Goal: Contribute content

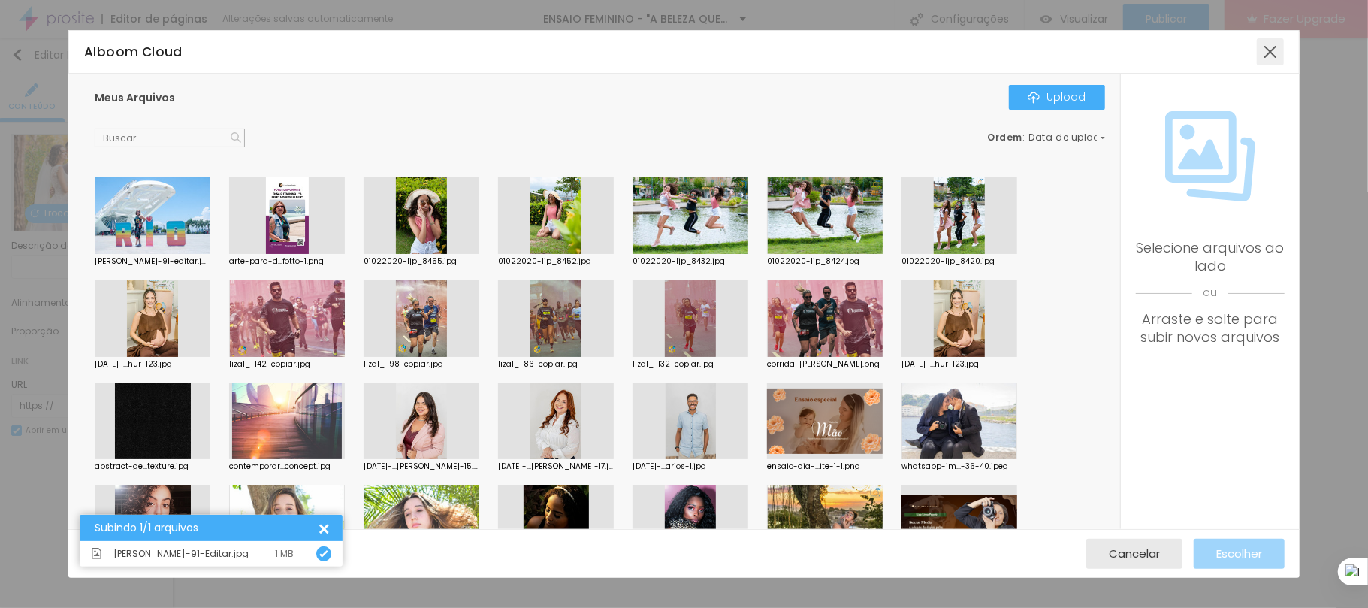
click at [1268, 55] on div at bounding box center [1270, 51] width 27 height 27
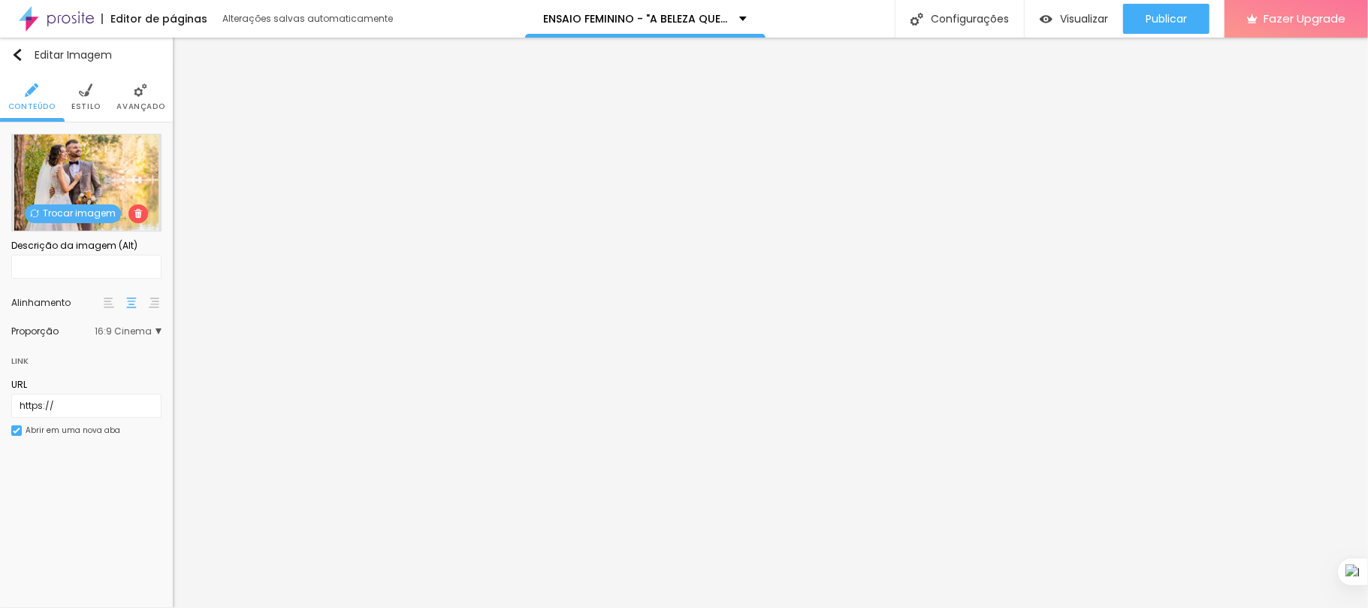
click at [58, 209] on span "Trocar imagem" at bounding box center [73, 213] width 96 height 19
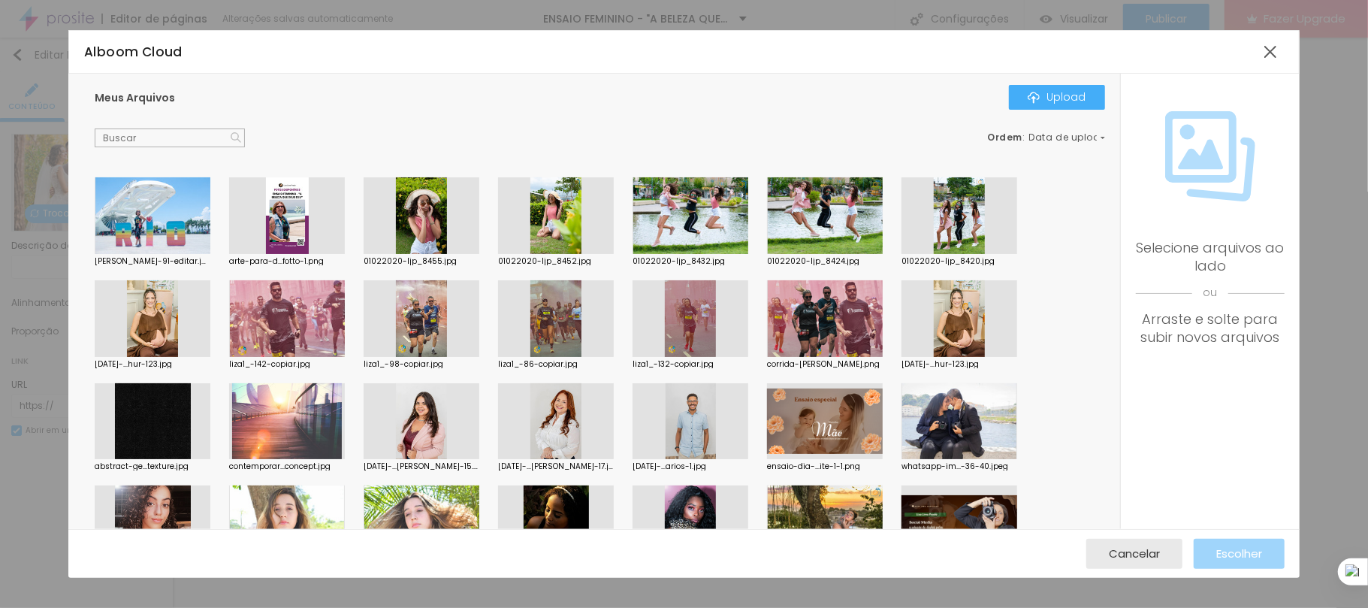
click at [574, 103] on div "Meus Arquivos Upload" at bounding box center [600, 97] width 1011 height 24
click at [146, 220] on div at bounding box center [153, 215] width 116 height 77
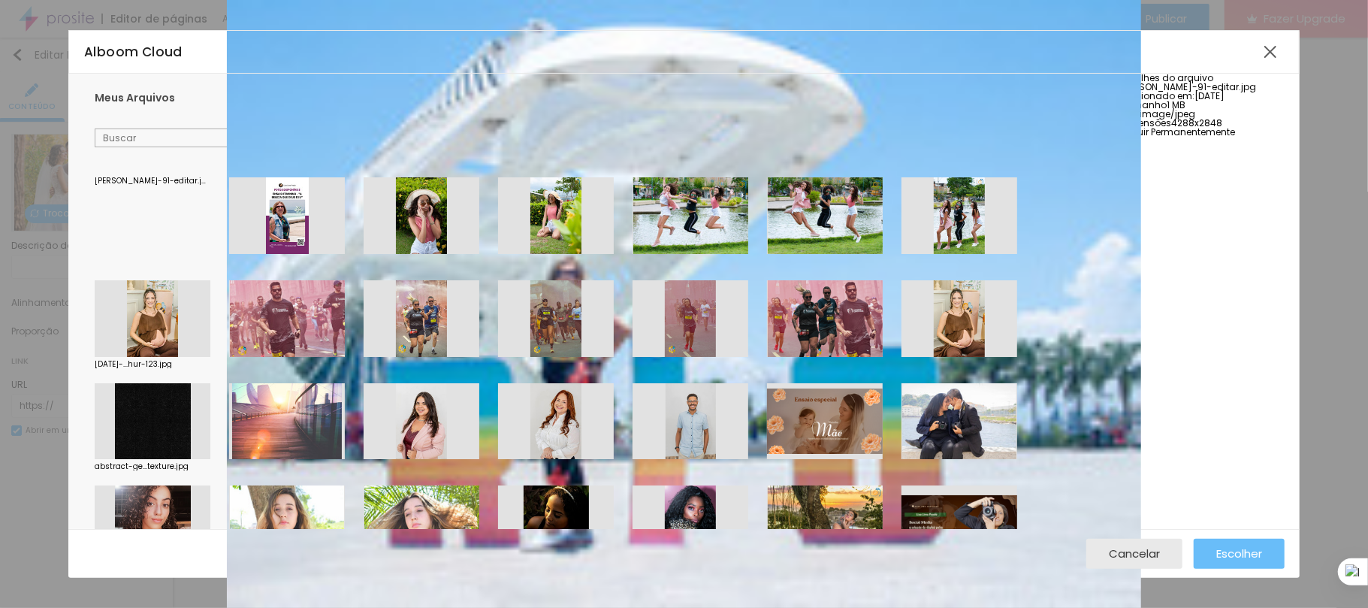
click at [1249, 550] on span "Escolher" at bounding box center [1240, 553] width 46 height 13
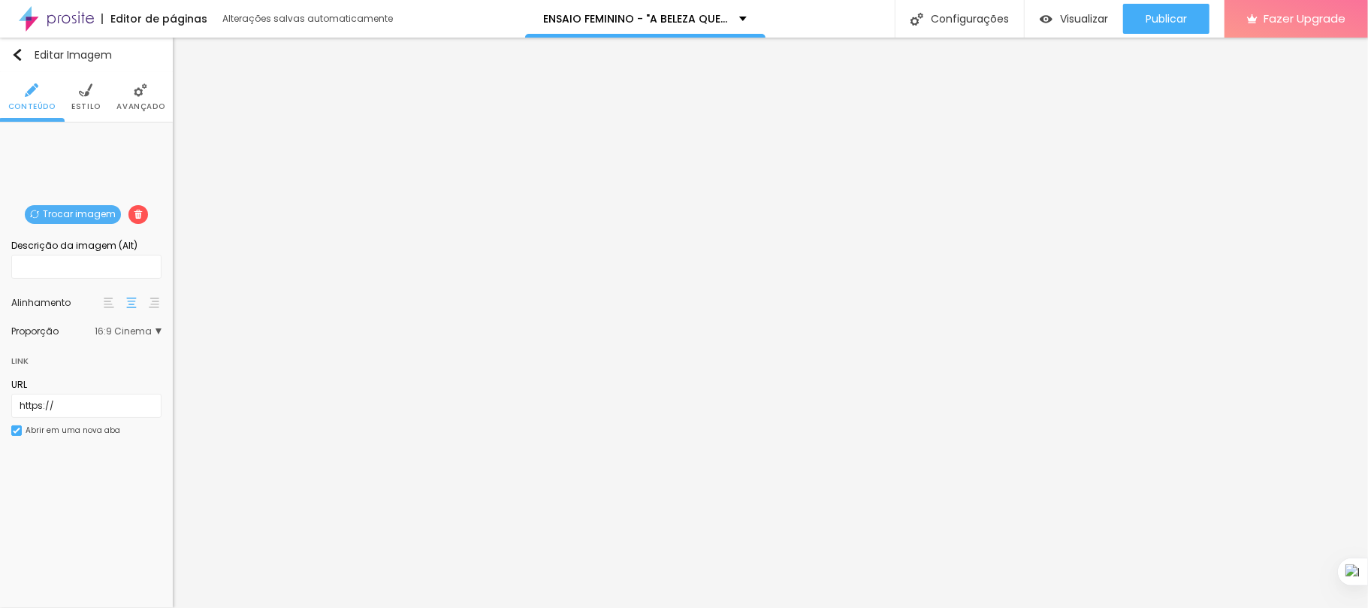
click at [152, 331] on span "16:9 Cinema" at bounding box center [128, 331] width 67 height 9
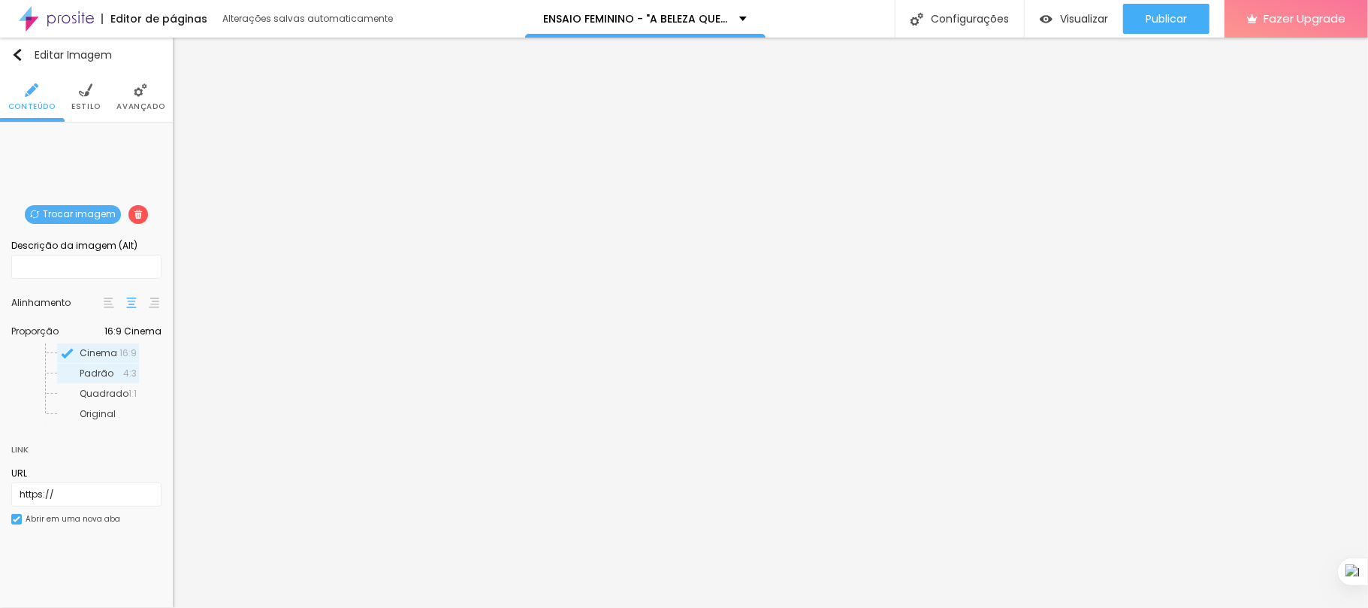
click at [80, 370] on span "Padrão" at bounding box center [97, 373] width 34 height 13
click at [80, 394] on span "Quadrado" at bounding box center [104, 393] width 49 height 13
click at [84, 353] on span "Cinema" at bounding box center [99, 352] width 38 height 13
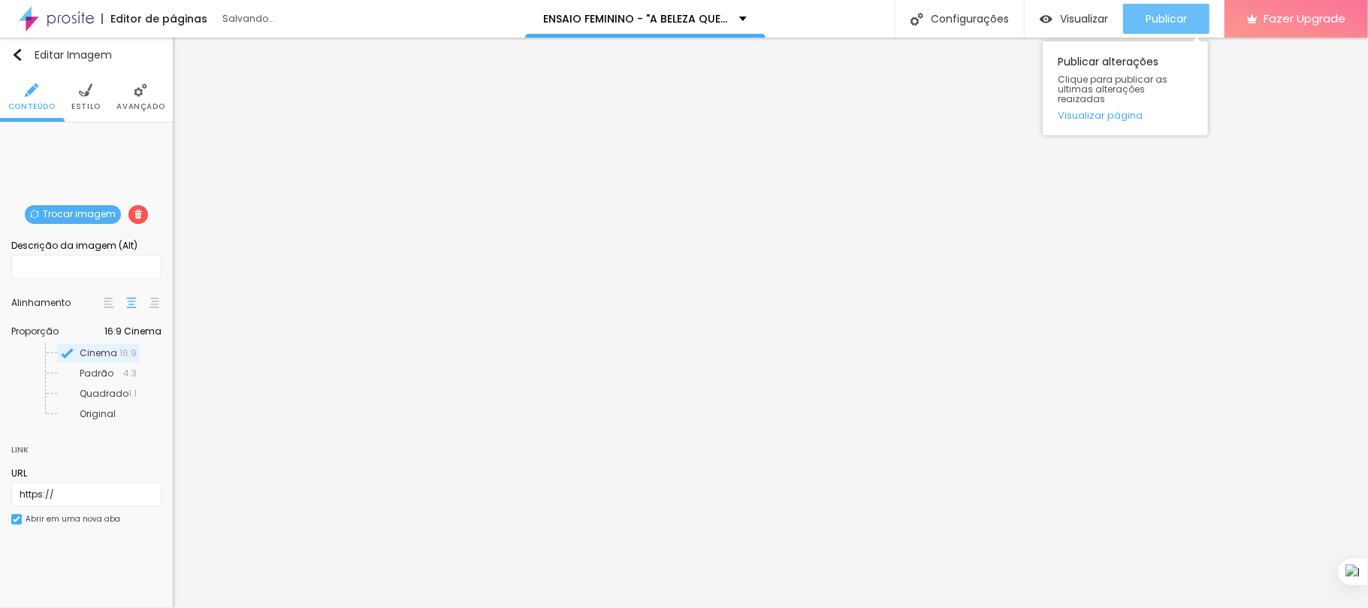
click at [1166, 13] on span "Publicar" at bounding box center [1166, 19] width 41 height 12
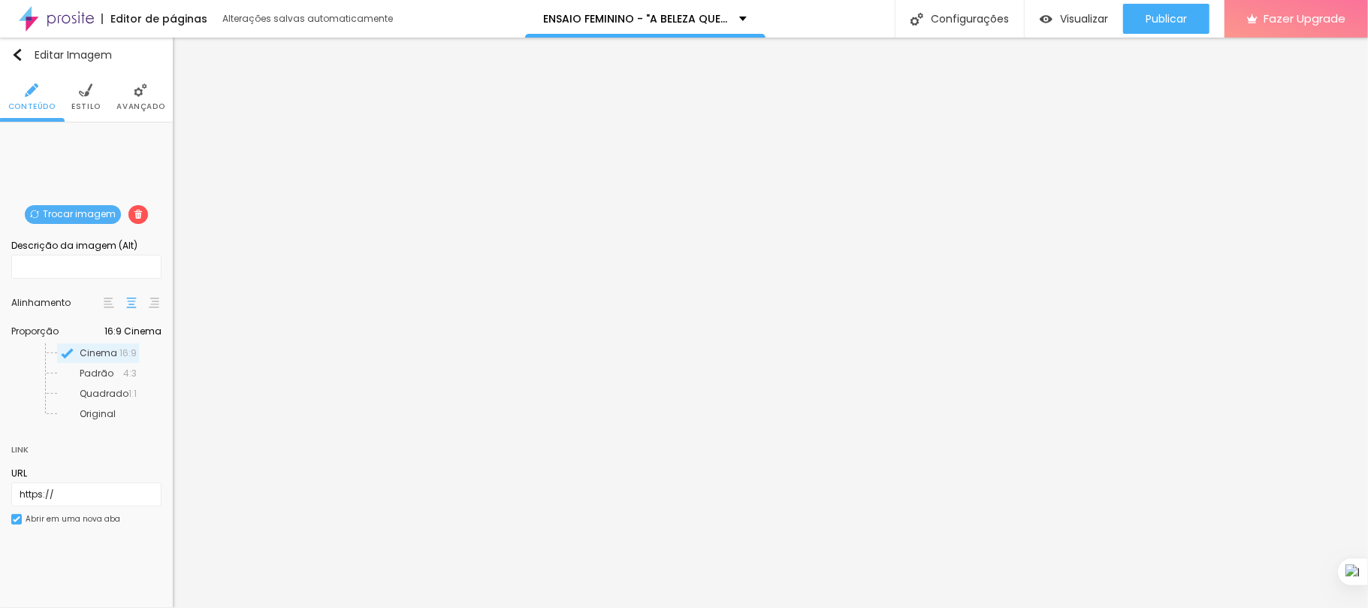
click at [90, 211] on span "Trocar imagem" at bounding box center [73, 214] width 96 height 19
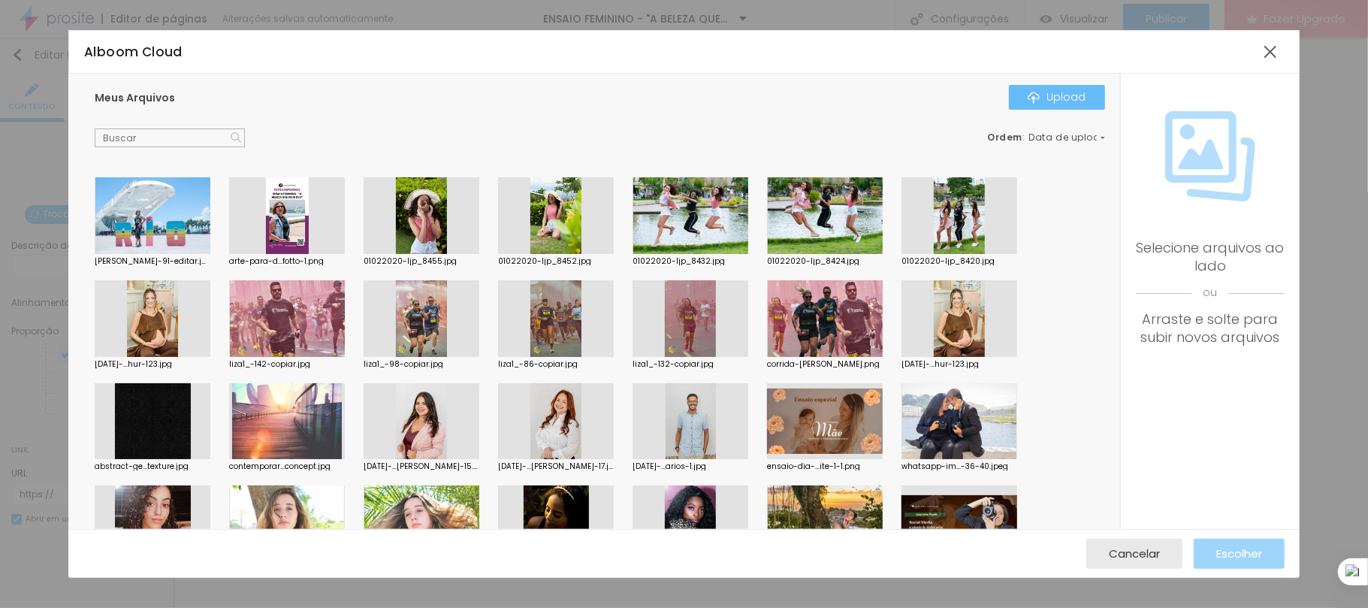
click at [1047, 92] on div "Upload" at bounding box center [1057, 97] width 59 height 12
